Goal: Navigation & Orientation: Find specific page/section

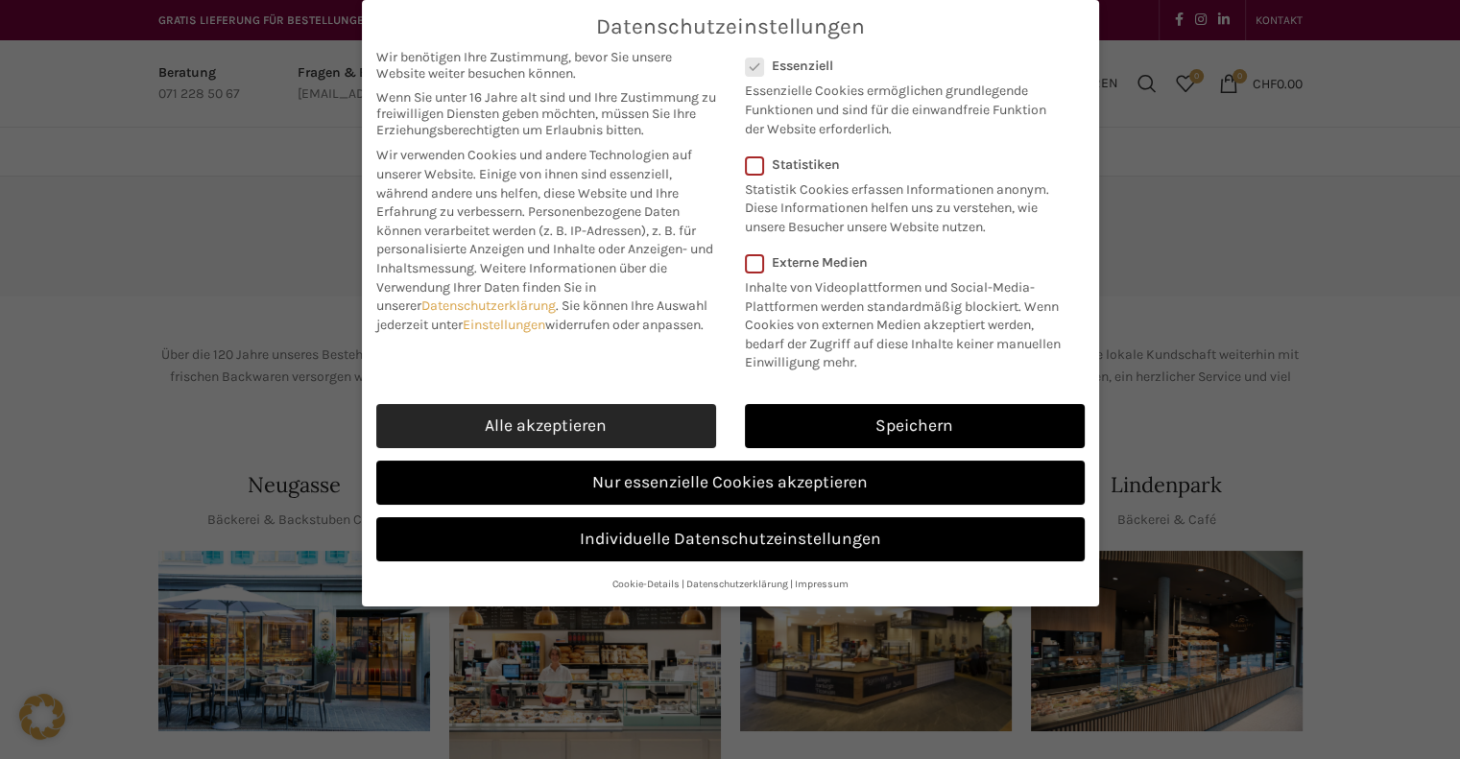
click at [603, 425] on link "Alle akzeptieren" at bounding box center [546, 426] width 340 height 44
checkbox input "true"
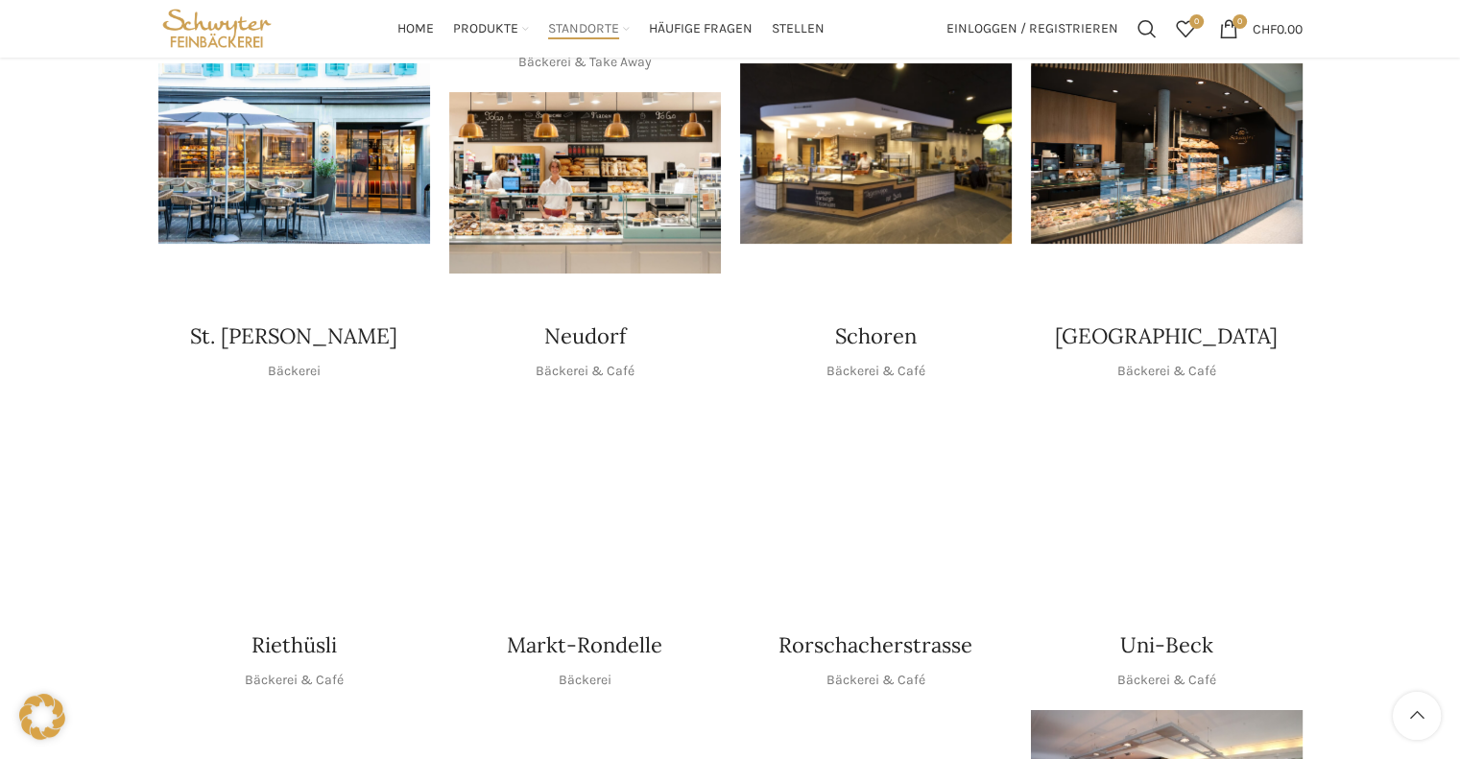
scroll to position [288, 0]
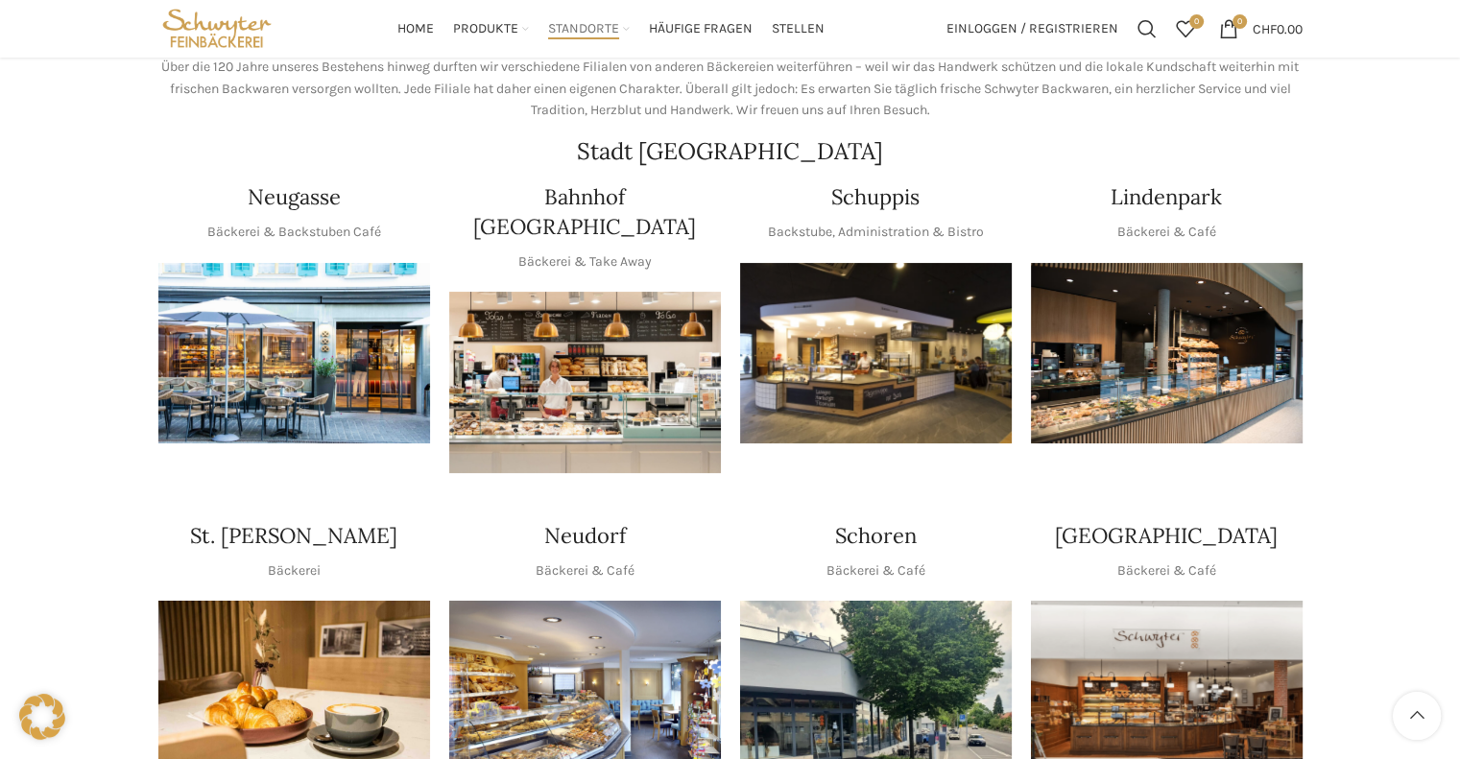
click at [874, 343] on img "1 / 1" at bounding box center [876, 353] width 272 height 181
click at [877, 667] on img "1 / 1" at bounding box center [876, 691] width 272 height 181
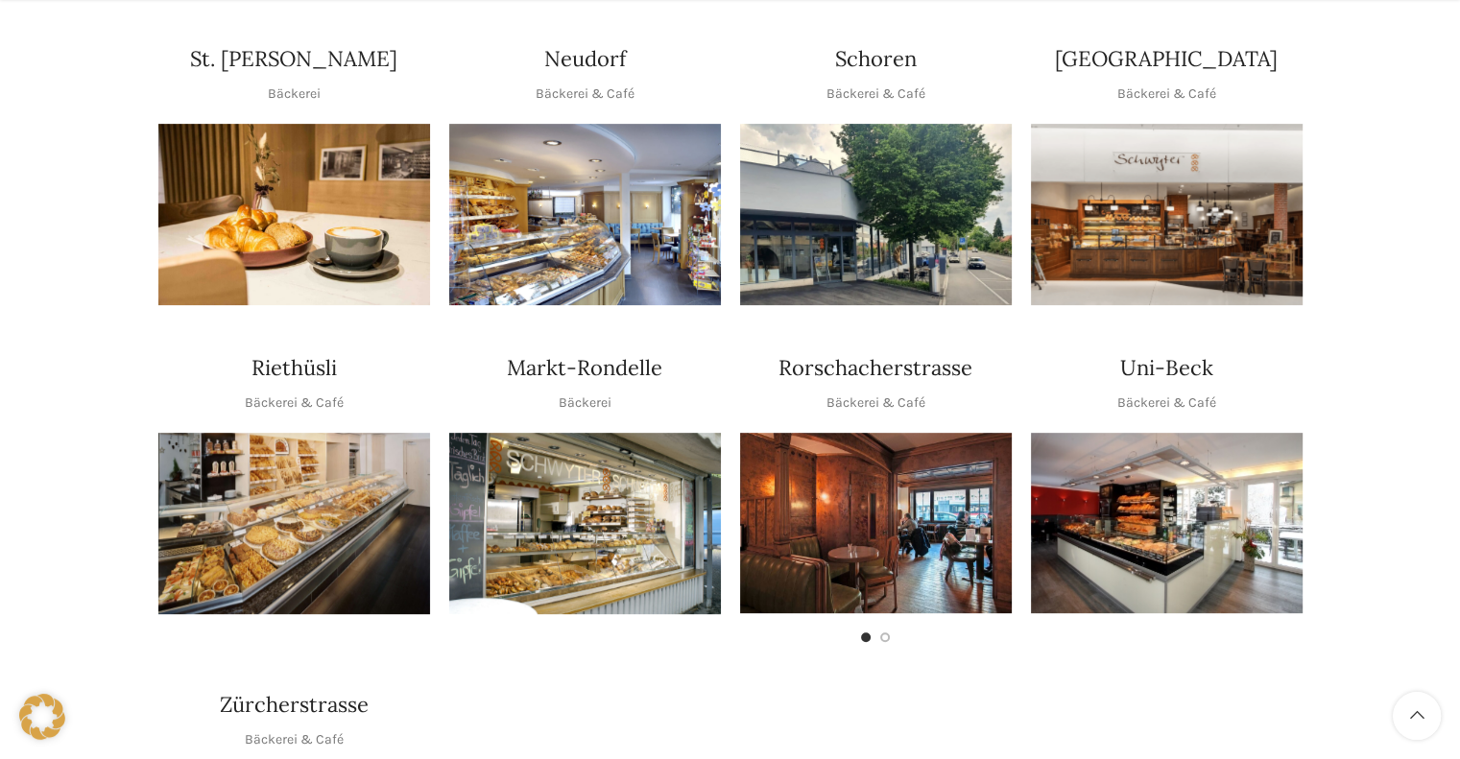
scroll to position [864, 0]
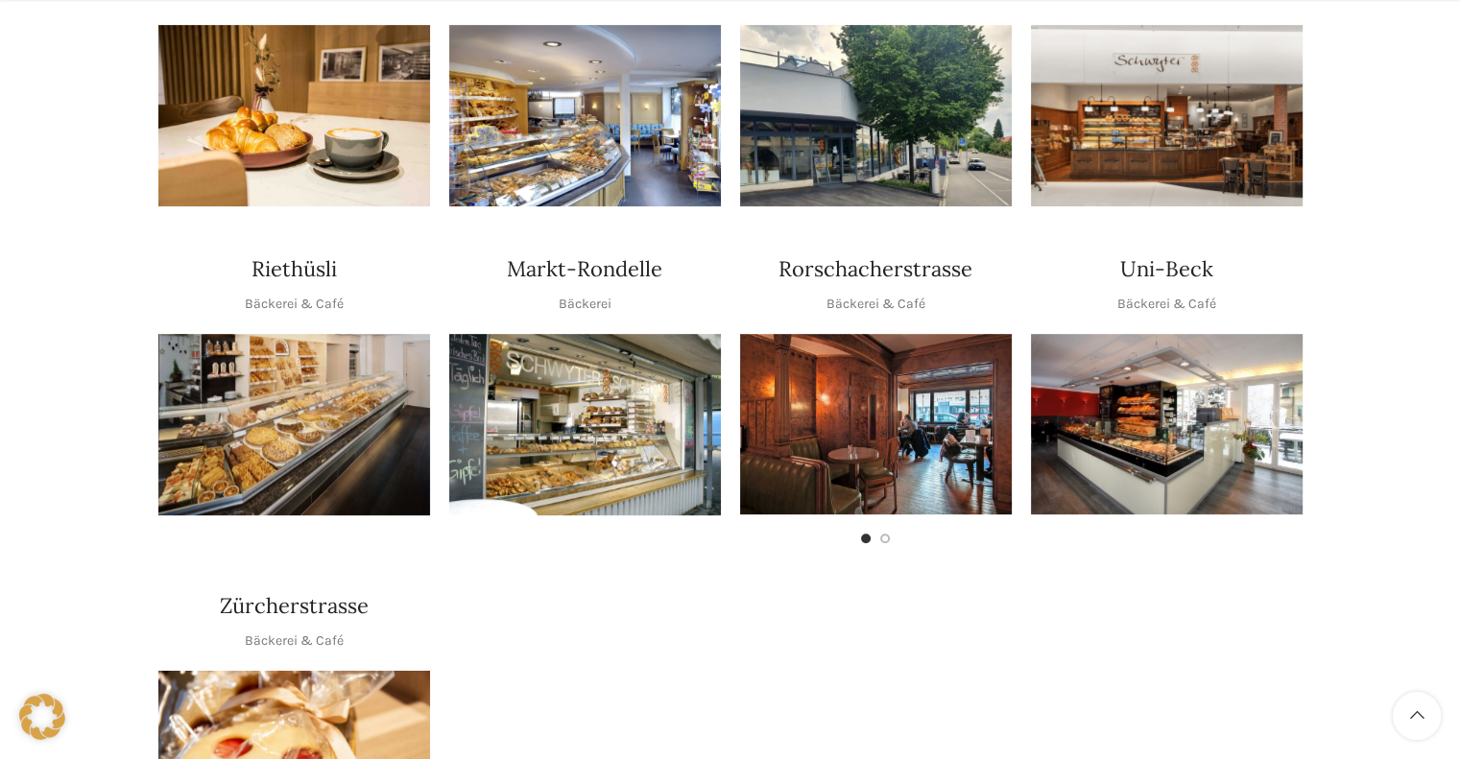
click at [1152, 433] on img "1 / 1" at bounding box center [1167, 424] width 272 height 180
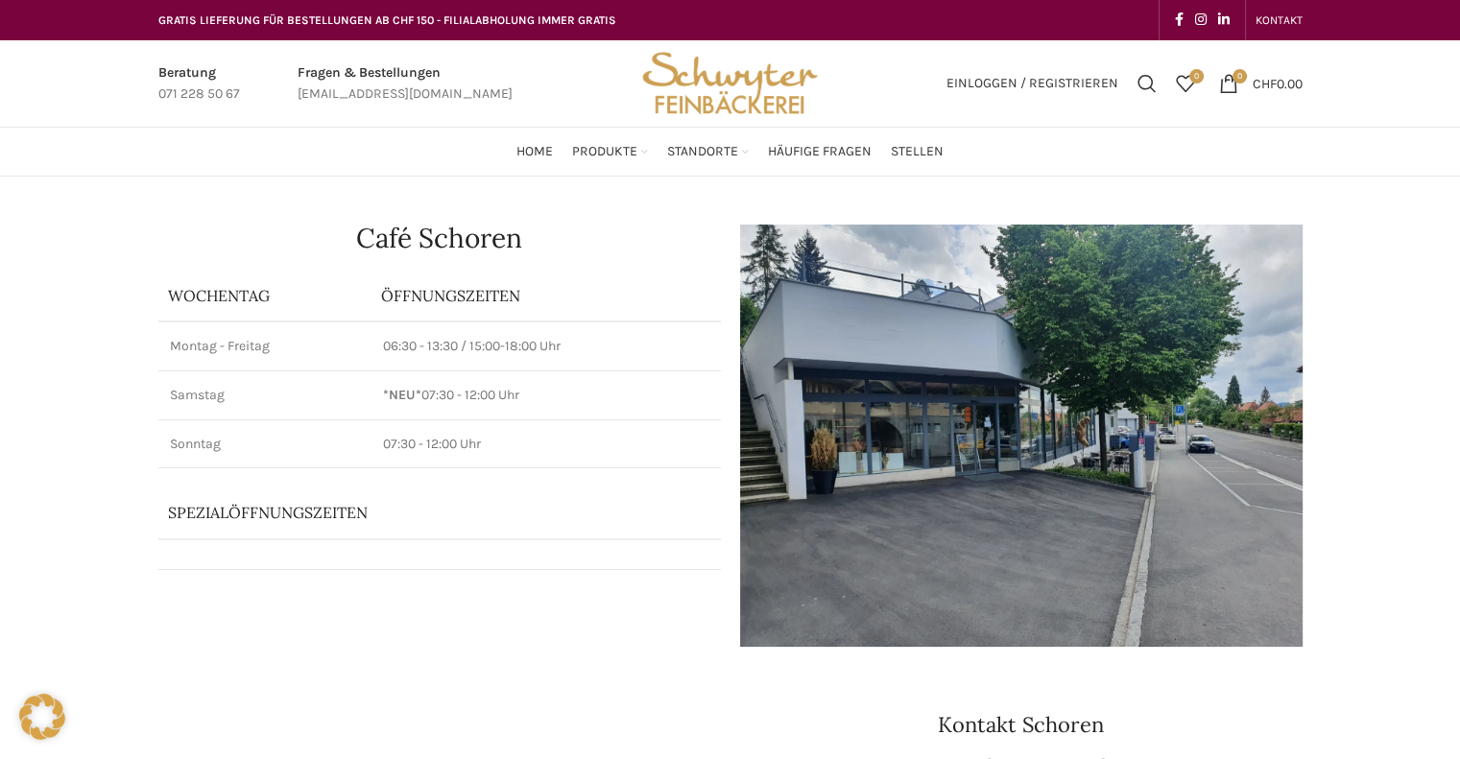
click at [931, 447] on img at bounding box center [1021, 436] width 562 height 422
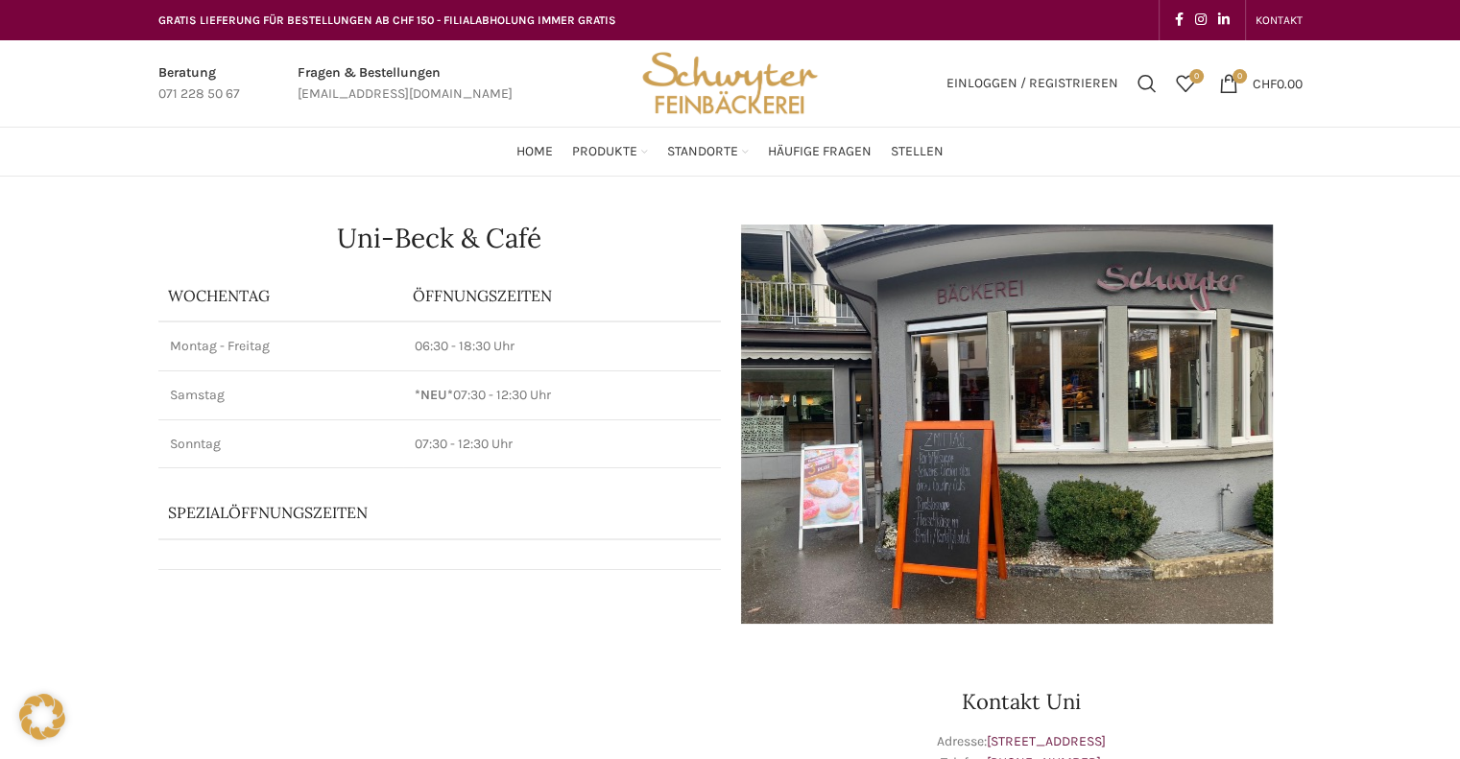
click at [1121, 344] on img at bounding box center [1007, 424] width 534 height 399
